Goal: Find specific page/section

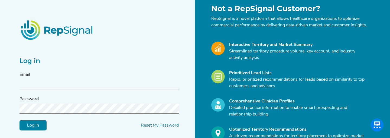
scroll to position [26, 0]
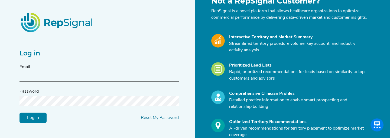
type input "[EMAIL_ADDRESS][DOMAIN_NAME]"
click at [40, 121] on input "Log in" at bounding box center [33, 118] width 27 height 10
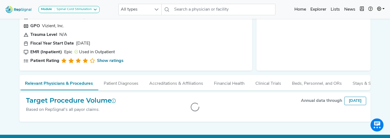
scroll to position [60, 0]
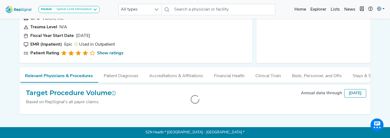
click at [379, 11] on icon at bounding box center [379, 9] width 4 height 4
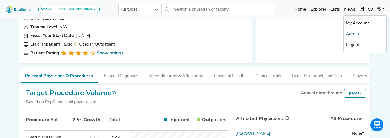
click at [358, 34] on link "Admin" at bounding box center [365, 34] width 43 height 11
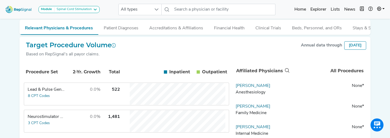
scroll to position [110, 0]
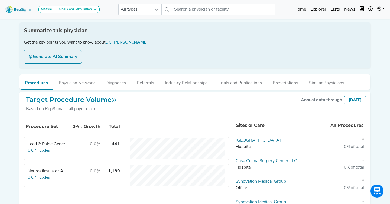
scroll to position [108, 0]
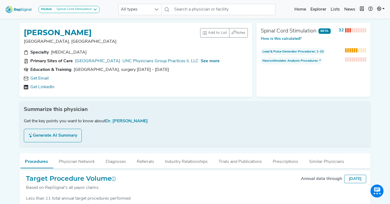
scroll to position [37, 0]
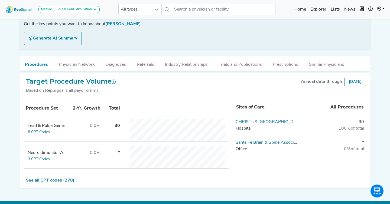
scroll to position [112, 0]
